Goal: Transaction & Acquisition: Book appointment/travel/reservation

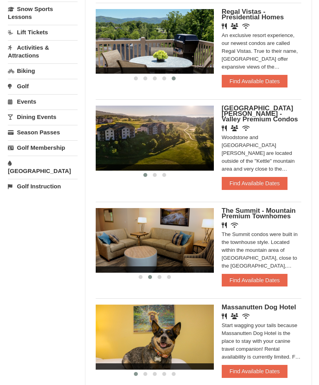
scroll to position [200, 0]
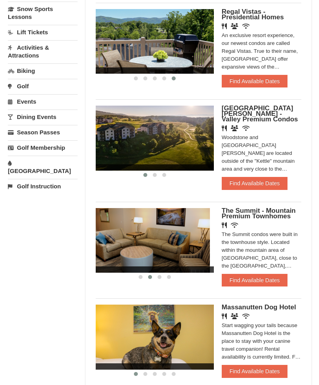
click at [187, 251] on img at bounding box center [151, 240] width 118 height 65
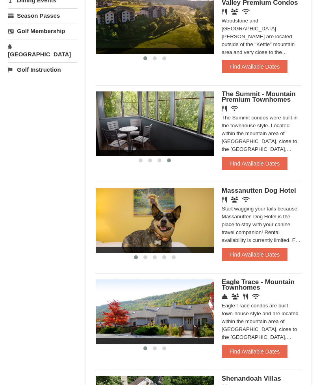
scroll to position [317, 0]
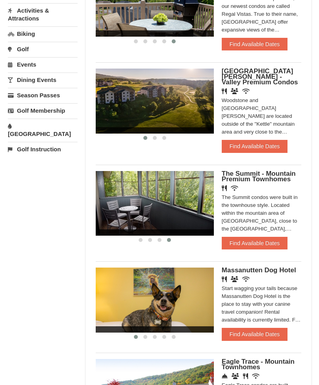
click at [275, 237] on button "Find Available Dates" at bounding box center [255, 243] width 66 height 13
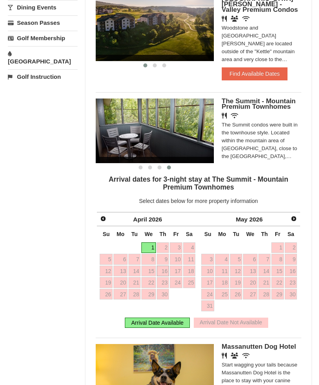
scroll to position [312, 0]
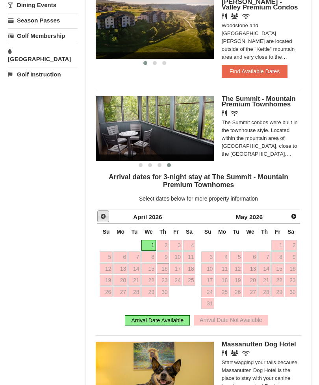
click at [104, 213] on span "Prev" at bounding box center [103, 216] width 6 height 6
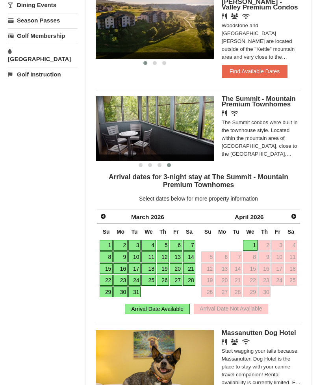
click at [175, 264] on link "20" at bounding box center [176, 268] width 12 height 11
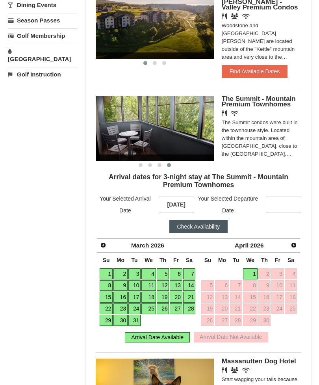
click at [179, 292] on link "20" at bounding box center [176, 297] width 12 height 11
click at [176, 292] on link "20" at bounding box center [176, 297] width 12 height 11
click at [105, 304] on link "22" at bounding box center [106, 309] width 13 height 11
click at [202, 220] on button "Check Availability" at bounding box center [199, 226] width 59 height 13
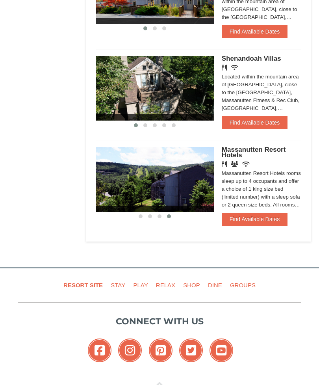
scroll to position [639, 0]
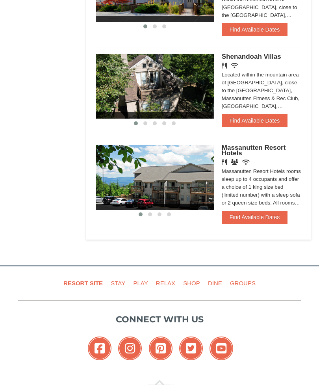
click at [275, 211] on button "Find Available Dates" at bounding box center [255, 217] width 66 height 13
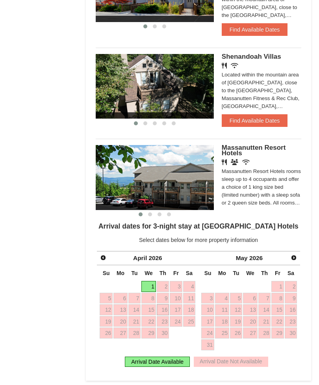
click at [98, 252] on link "Prev" at bounding box center [103, 257] width 11 height 11
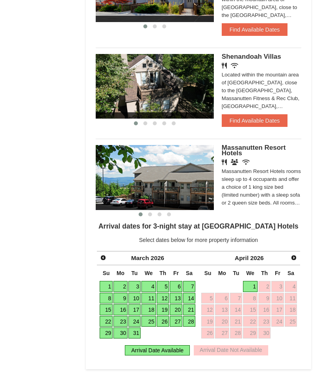
click at [295, 255] on span "Next" at bounding box center [294, 258] width 6 height 6
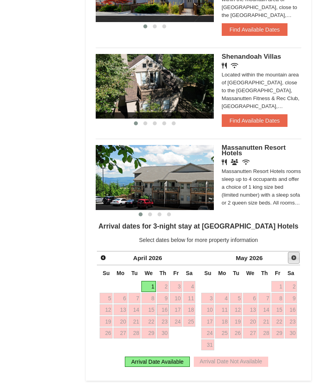
click at [293, 255] on span "Next" at bounding box center [294, 258] width 6 height 6
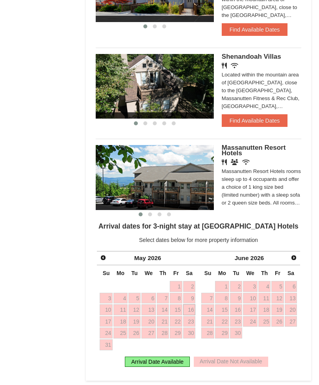
click at [292, 255] on span "Next" at bounding box center [294, 258] width 6 height 6
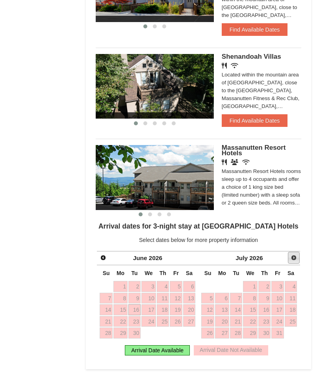
click at [296, 252] on link "Next" at bounding box center [294, 258] width 12 height 12
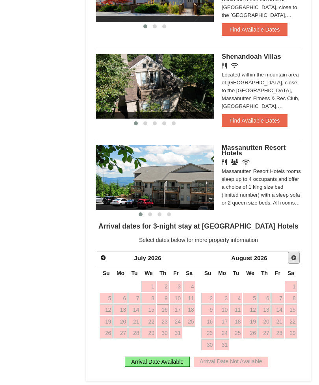
click at [295, 255] on span "Next" at bounding box center [294, 258] width 6 height 6
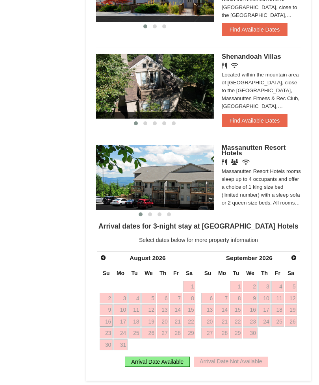
click at [296, 255] on span "Next" at bounding box center [294, 258] width 6 height 6
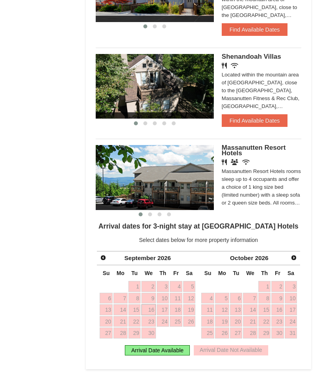
click at [167, 346] on div "Arrival Date Available" at bounding box center [157, 351] width 65 height 10
click at [104, 255] on span "Prev" at bounding box center [103, 258] width 6 height 6
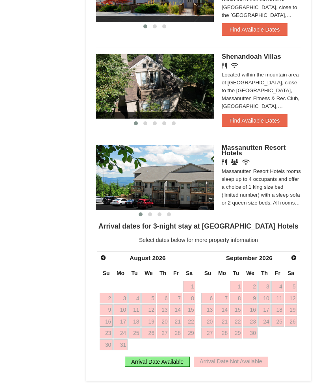
click at [104, 255] on span "Prev" at bounding box center [103, 258] width 6 height 6
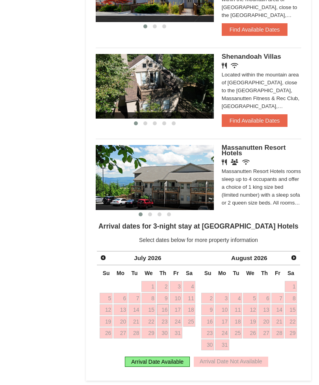
click at [101, 255] on span "Prev" at bounding box center [103, 258] width 6 height 6
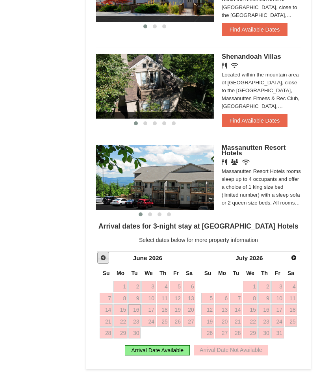
click at [99, 252] on link "Prev" at bounding box center [103, 258] width 12 height 12
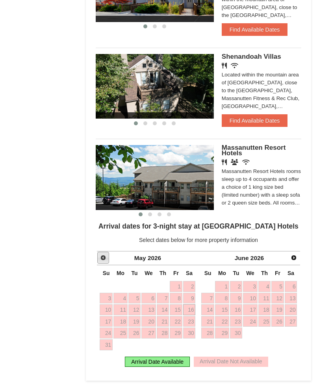
click at [99, 252] on link "Prev" at bounding box center [103, 258] width 12 height 12
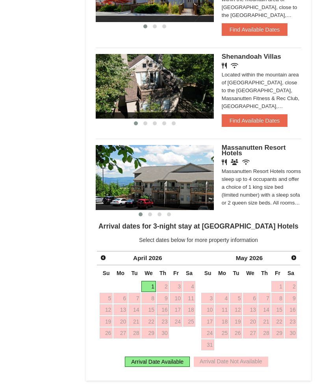
click at [101, 255] on span "Prev" at bounding box center [103, 258] width 6 height 6
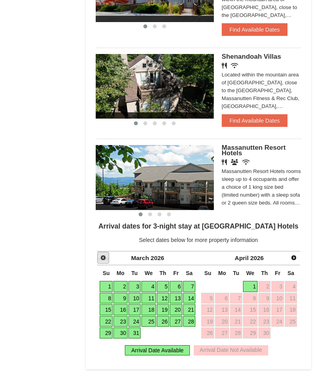
click at [99, 252] on link "Prev" at bounding box center [103, 258] width 12 height 12
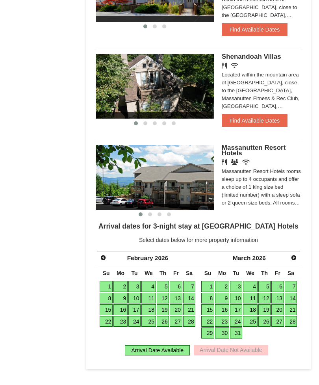
click at [178, 293] on link "13" at bounding box center [176, 298] width 12 height 11
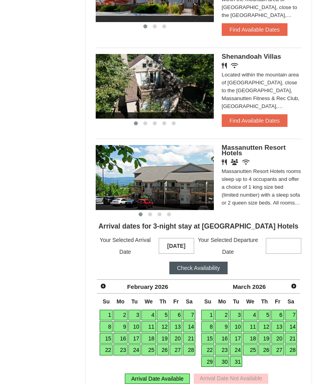
click at [164, 321] on link "12" at bounding box center [163, 326] width 13 height 11
click at [290, 238] on strong at bounding box center [283, 246] width 35 height 16
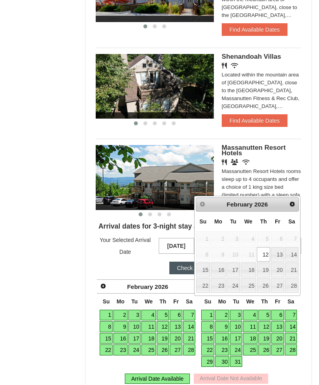
click at [202, 263] on link "15" at bounding box center [203, 270] width 14 height 15
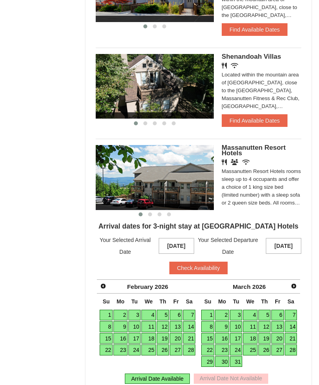
click at [213, 262] on button "Check Availability" at bounding box center [199, 268] width 59 height 13
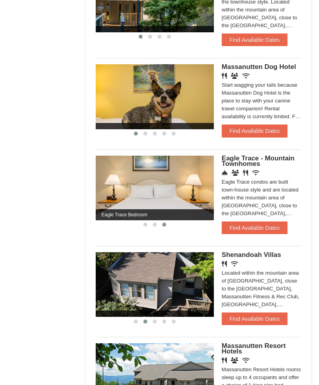
scroll to position [440, 0]
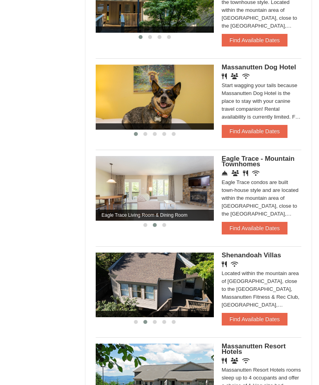
click at [259, 222] on button "Find Available Dates" at bounding box center [255, 228] width 66 height 13
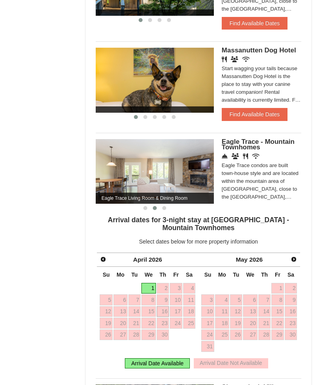
scroll to position [458, 0]
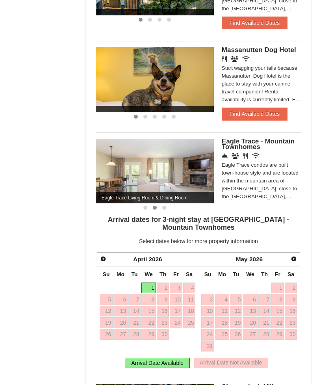
click at [100, 256] on span "Prev" at bounding box center [103, 259] width 6 height 6
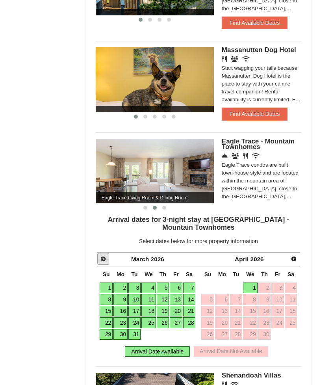
click at [99, 253] on link "Prev" at bounding box center [103, 259] width 12 height 12
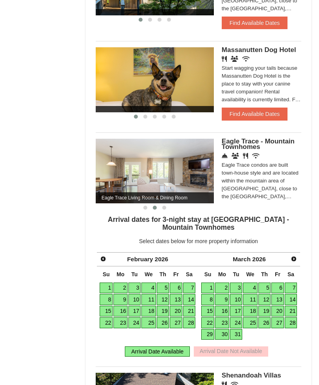
click at [166, 294] on link "12" at bounding box center [163, 299] width 13 height 11
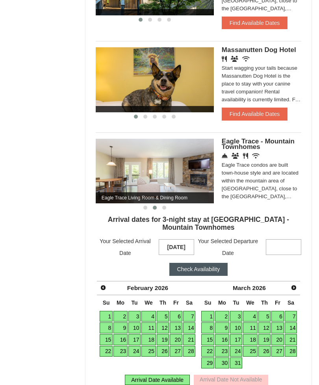
click at [108, 334] on link "15" at bounding box center [106, 339] width 13 height 11
click at [205, 263] on button "Check Availability" at bounding box center [199, 269] width 59 height 13
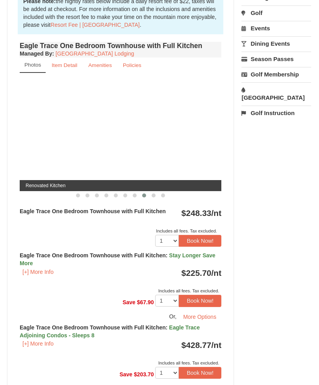
scroll to position [288, 0]
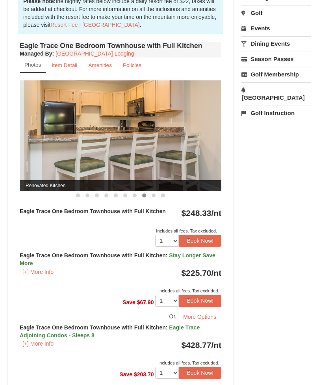
click at [215, 297] on button "Book Now!" at bounding box center [200, 301] width 43 height 12
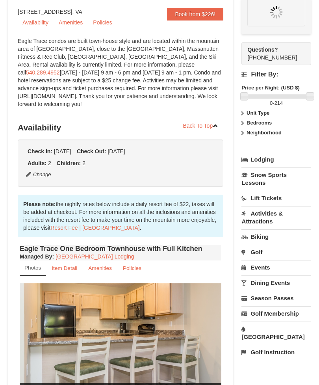
scroll to position [83, 0]
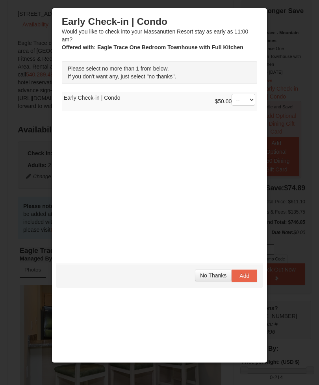
click at [218, 274] on span "No Thanks" at bounding box center [213, 276] width 26 height 6
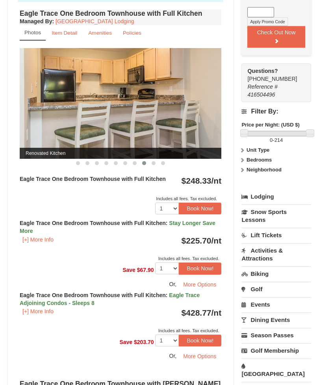
scroll to position [321, 0]
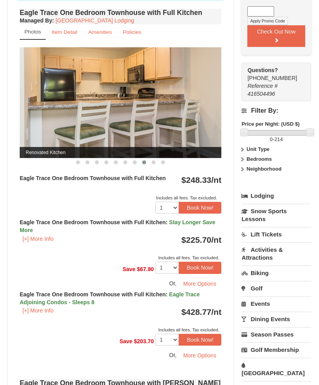
click at [261, 260] on link "Activities & Attractions" at bounding box center [277, 254] width 70 height 22
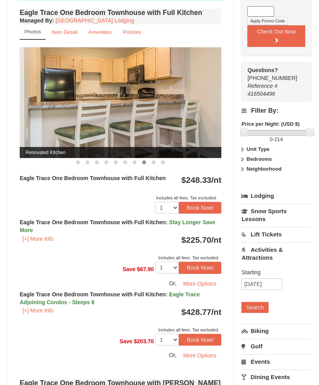
click at [261, 312] on button "Search" at bounding box center [255, 307] width 27 height 11
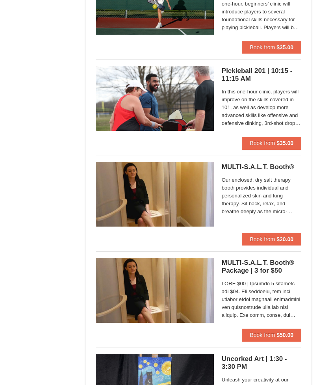
scroll to position [601, 0]
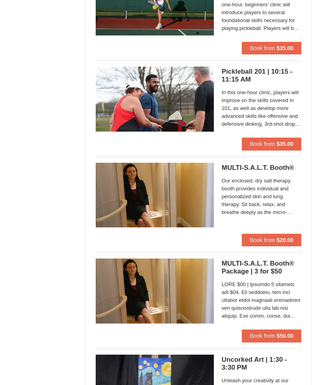
click at [286, 171] on div "MULTI-S.A.L.T. Booth® Massanutten Health and Wellness Our enclosed, dry salt th…" at bounding box center [262, 198] width 80 height 71
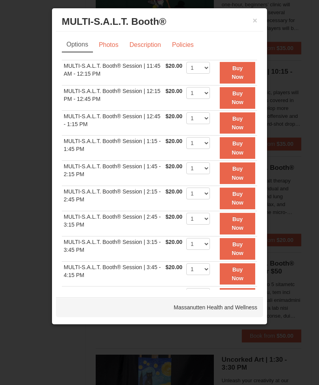
click at [135, 39] on link "Description" at bounding box center [146, 44] width 42 height 15
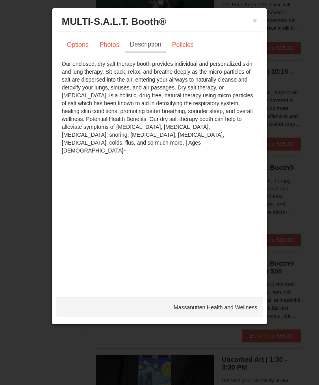
click at [256, 22] on button "×" at bounding box center [255, 21] width 5 height 8
